Goal: Task Accomplishment & Management: Manage account settings

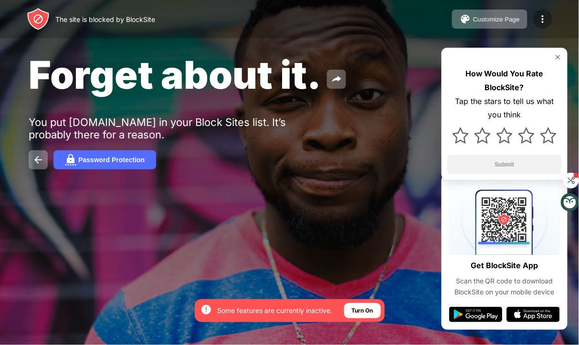
click at [544, 21] on img at bounding box center [542, 18] width 11 height 11
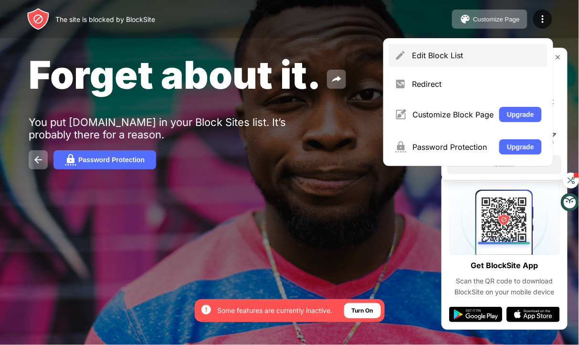
click at [494, 61] on div "Edit Block List" at bounding box center [468, 55] width 158 height 23
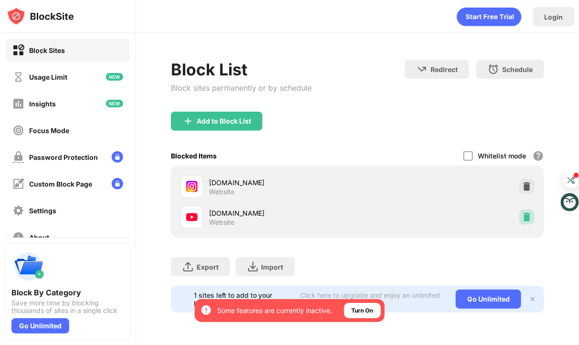
click at [525, 216] on img at bounding box center [527, 217] width 10 height 10
